Goal: Transaction & Acquisition: Obtain resource

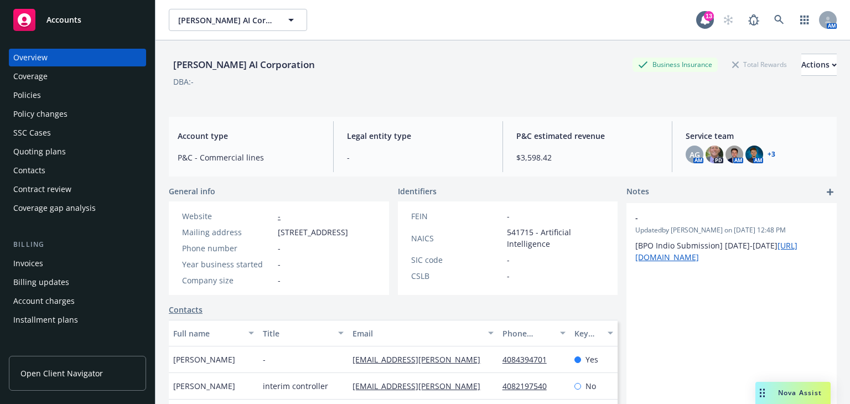
click at [96, 92] on div "Policies" at bounding box center [77, 95] width 128 height 18
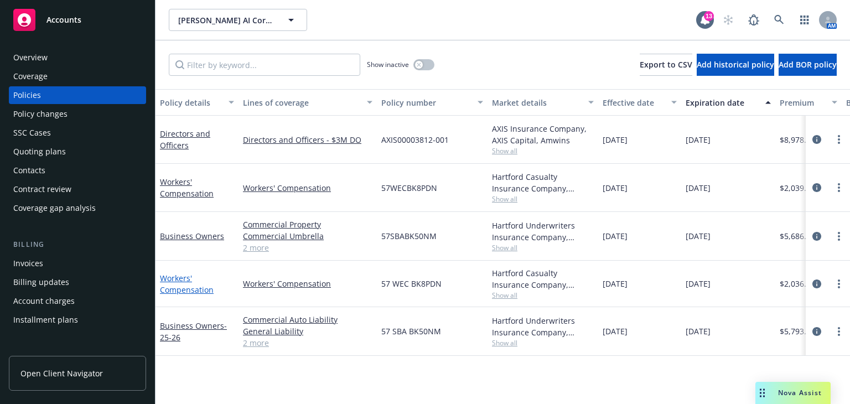
click at [175, 278] on link "Workers' Compensation" at bounding box center [187, 284] width 54 height 22
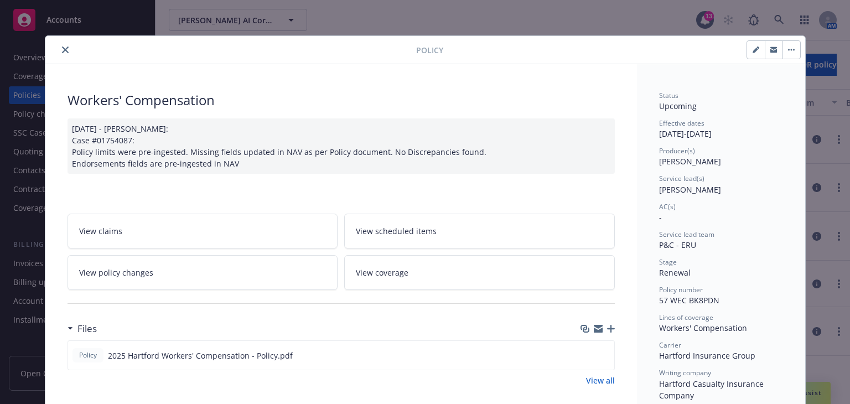
scroll to position [61, 0]
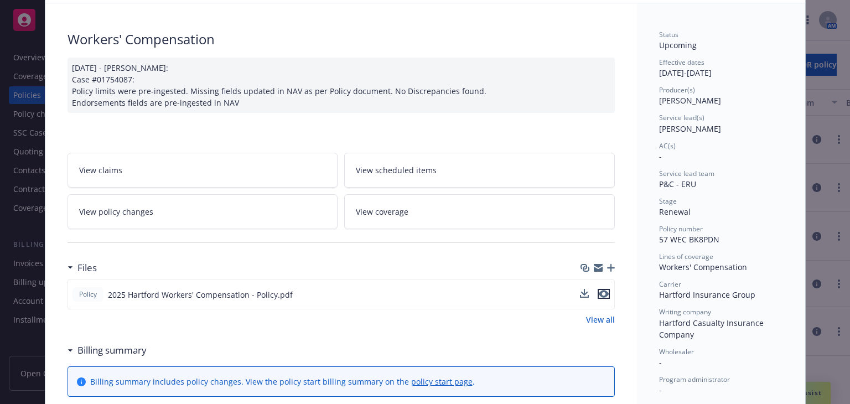
click at [599, 293] on icon "preview file" at bounding box center [604, 294] width 10 height 8
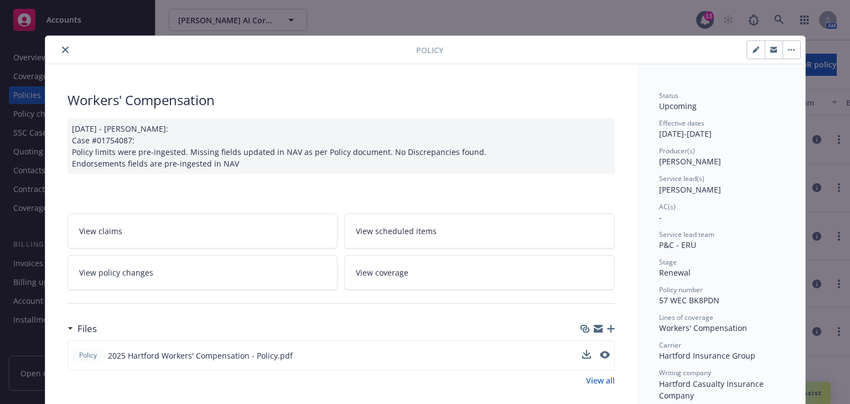
scroll to position [0, 0]
click at [62, 48] on icon "close" at bounding box center [65, 50] width 7 height 7
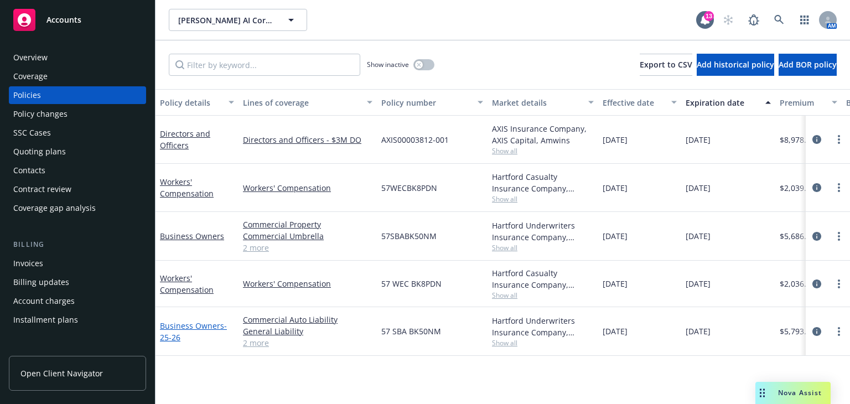
click at [178, 323] on link "Business Owners - 25-26" at bounding box center [193, 332] width 67 height 22
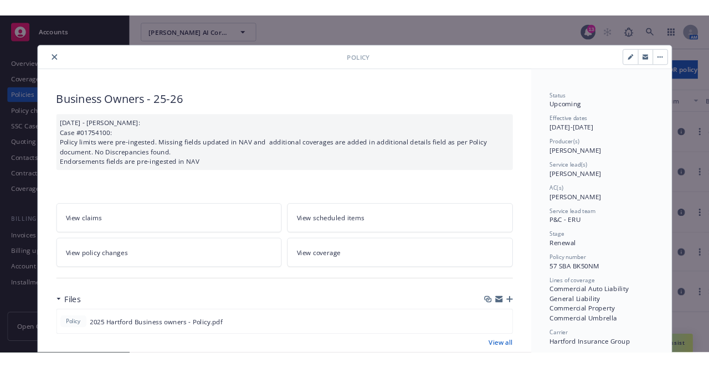
scroll to position [79, 0]
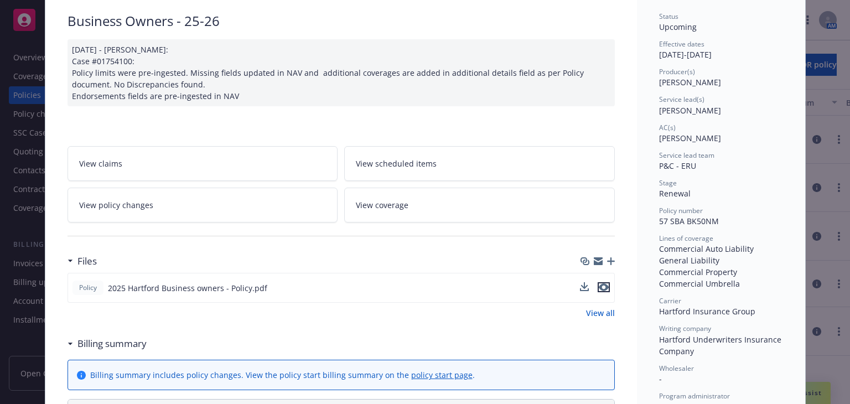
click at [600, 289] on icon "preview file" at bounding box center [604, 287] width 10 height 8
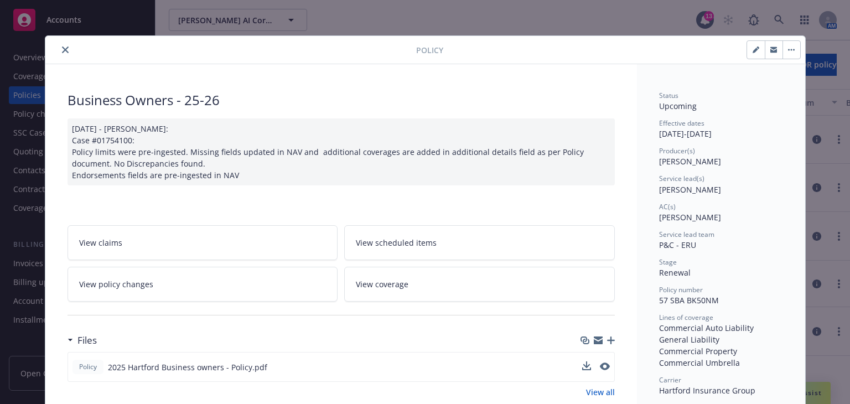
click at [62, 51] on icon "close" at bounding box center [65, 50] width 7 height 7
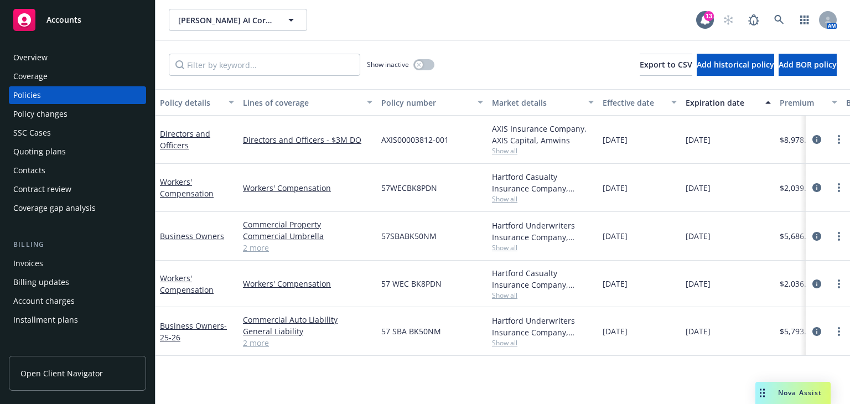
click at [44, 59] on div "Overview" at bounding box center [30, 58] width 34 height 18
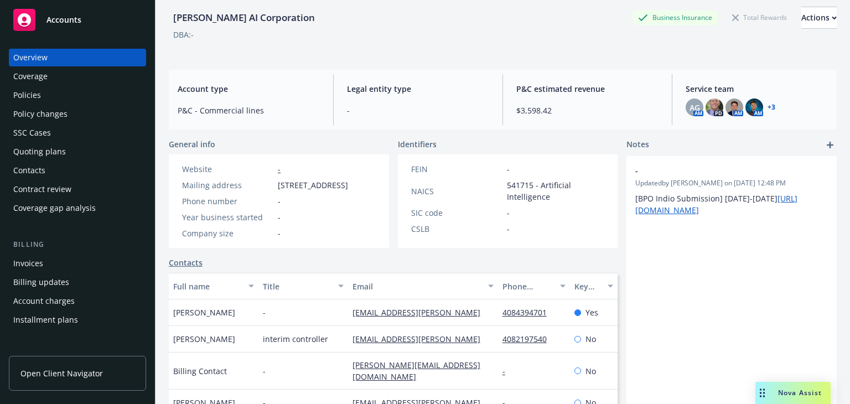
scroll to position [47, 0]
